Goal: Navigation & Orientation: Find specific page/section

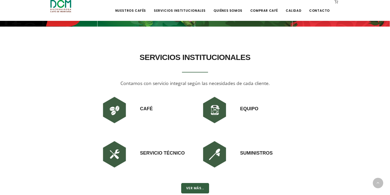
scroll to position [377, 0]
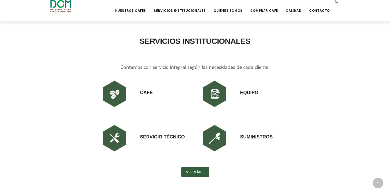
click at [222, 94] on img at bounding box center [214, 93] width 31 height 31
click at [215, 94] on img at bounding box center [214, 93] width 31 height 31
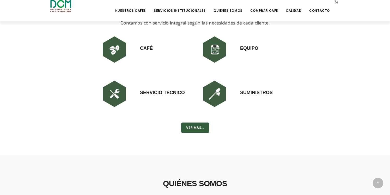
scroll to position [423, 0]
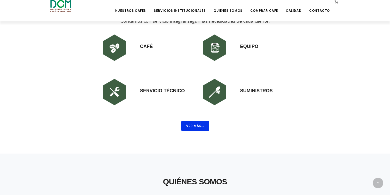
click at [194, 130] on button "Ver Más..." at bounding box center [195, 126] width 28 height 10
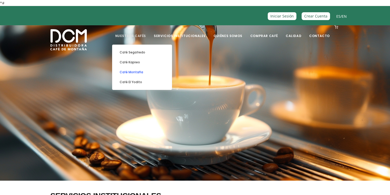
click at [139, 72] on link "Café Montaña" at bounding box center [142, 72] width 54 height 10
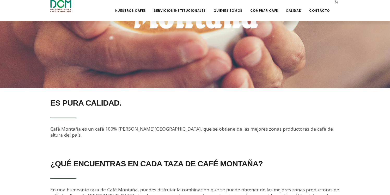
scroll to position [93, 0]
